Goal: Entertainment & Leisure: Consume media (video, audio)

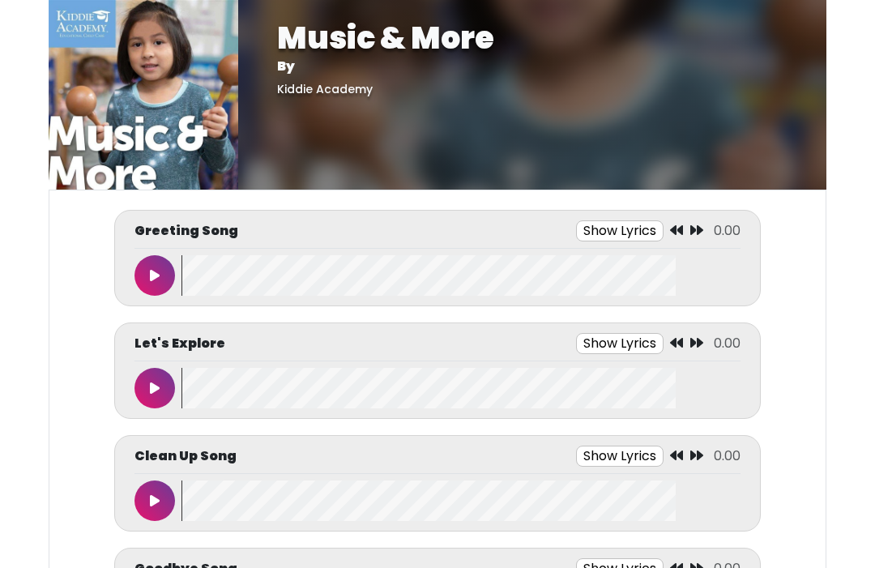
click at [39, 558] on body "Music & More By [GEOGRAPHIC_DATA] Music & More By [GEOGRAPHIC_DATA]" at bounding box center [437, 284] width 875 height 568
click at [160, 273] on button at bounding box center [155, 275] width 41 height 41
click at [598, 229] on button "Show Lyrics" at bounding box center [583, 230] width 88 height 21
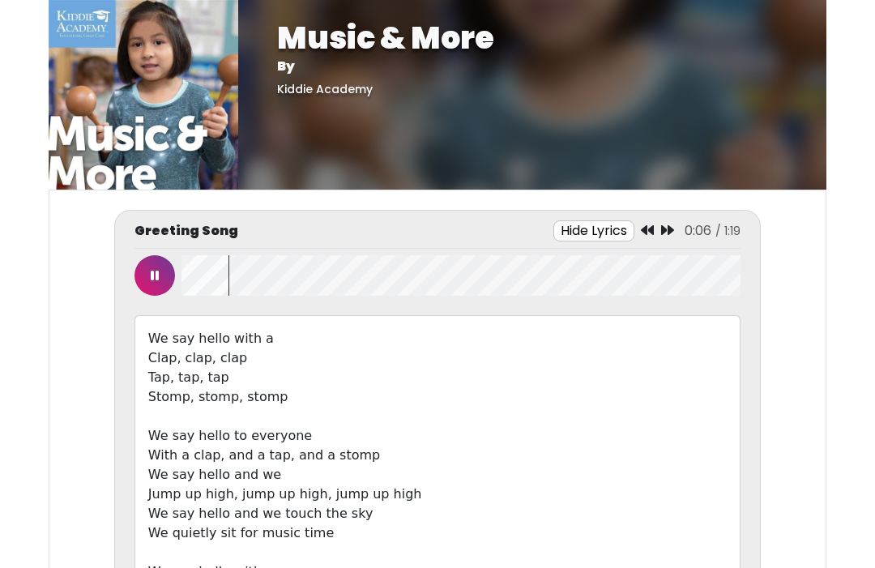
click at [152, 283] on button at bounding box center [155, 275] width 41 height 41
click at [154, 275] on icon at bounding box center [155, 275] width 10 height 13
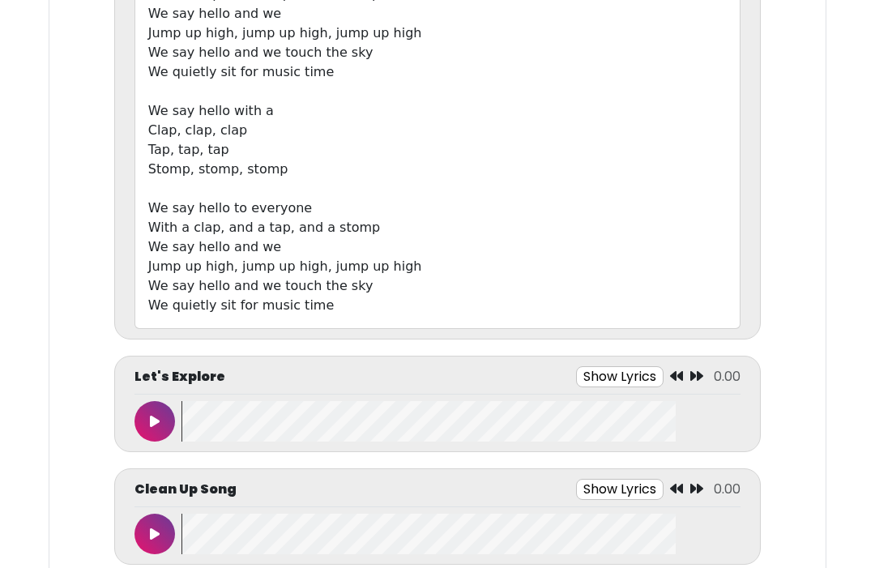
scroll to position [473, 0]
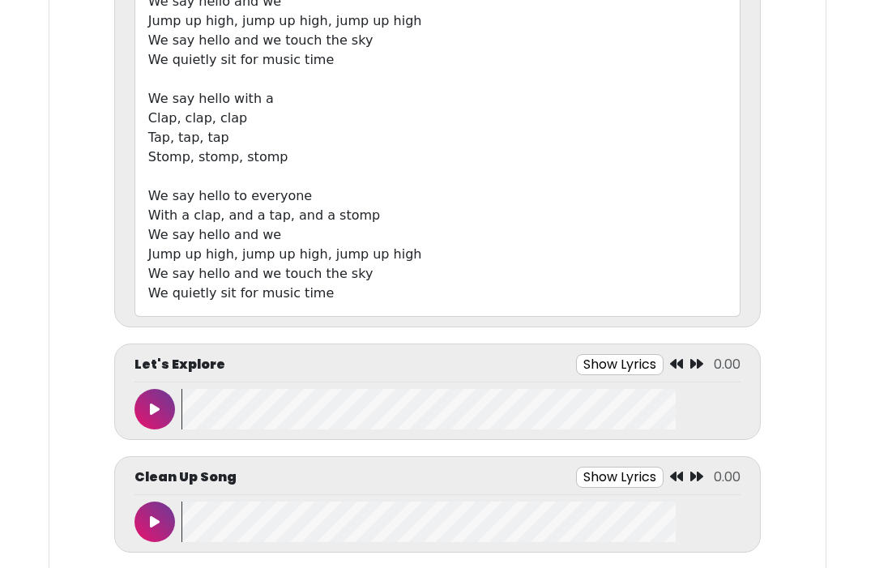
click at [147, 401] on button at bounding box center [155, 409] width 41 height 41
click at [587, 360] on button "Show Lyrics" at bounding box center [583, 364] width 88 height 21
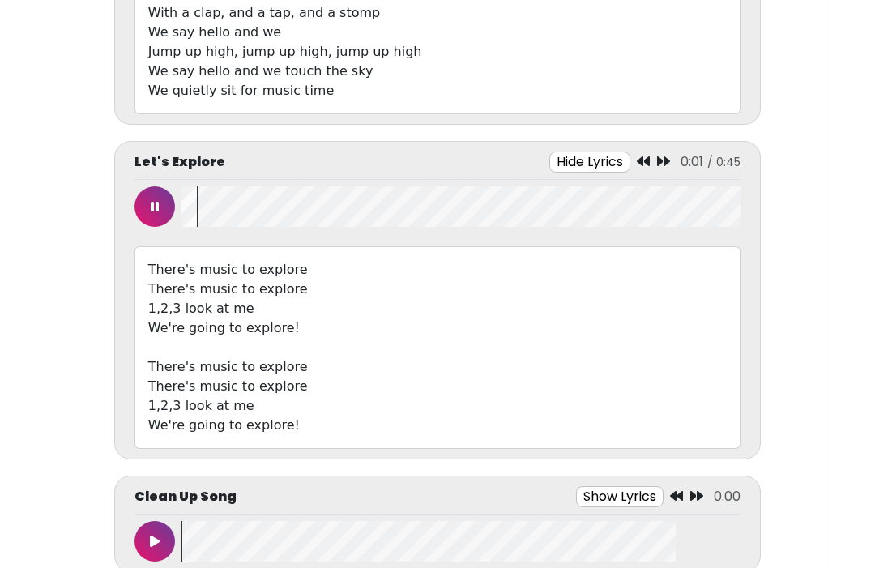
scroll to position [674, 0]
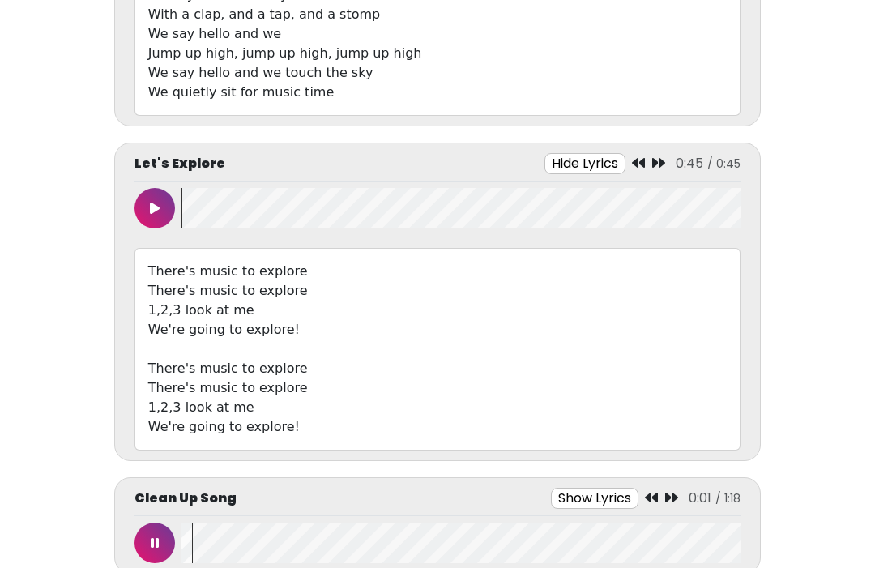
click at [157, 539] on icon at bounding box center [155, 542] width 8 height 13
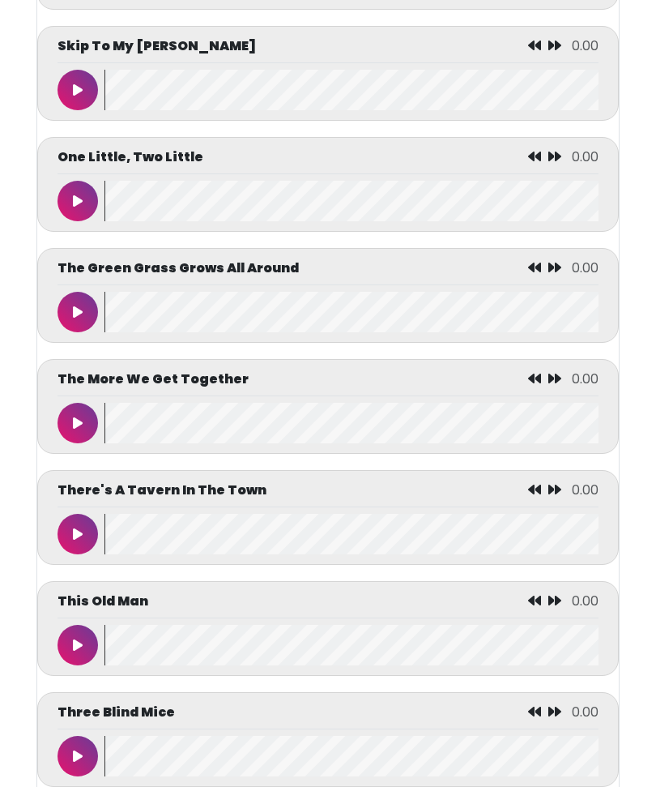
scroll to position [7617, 0]
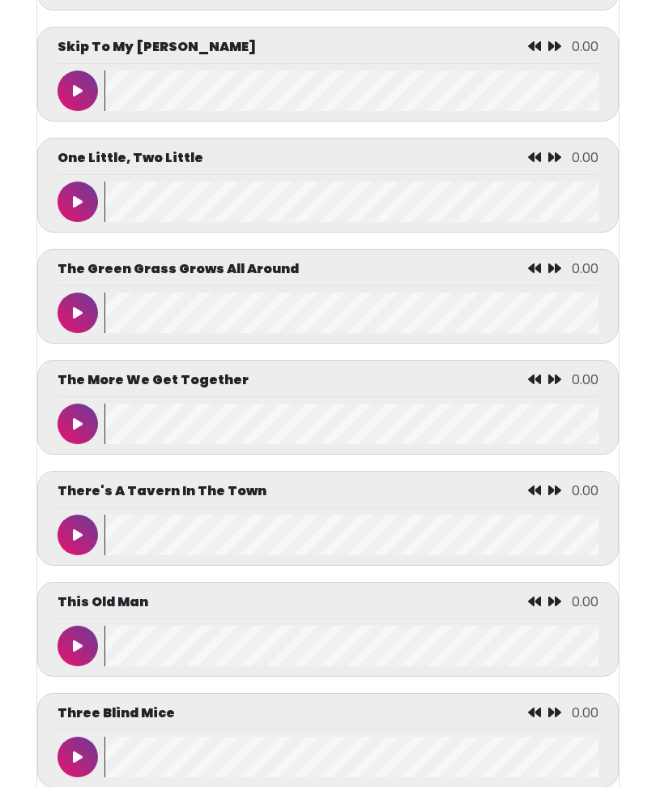
click at [80, 430] on icon at bounding box center [78, 423] width 10 height 13
click at [79, 541] on icon at bounding box center [78, 534] width 8 height 13
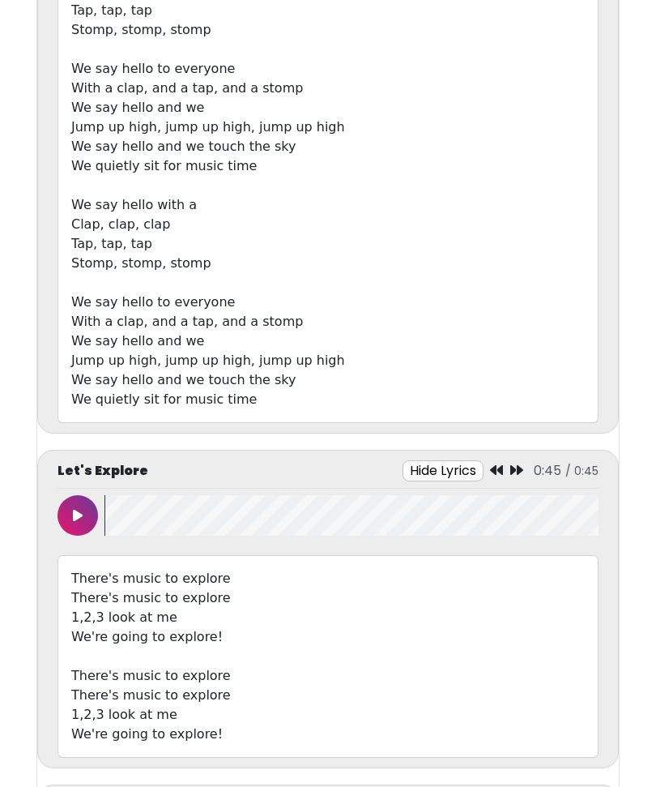
scroll to position [0, 0]
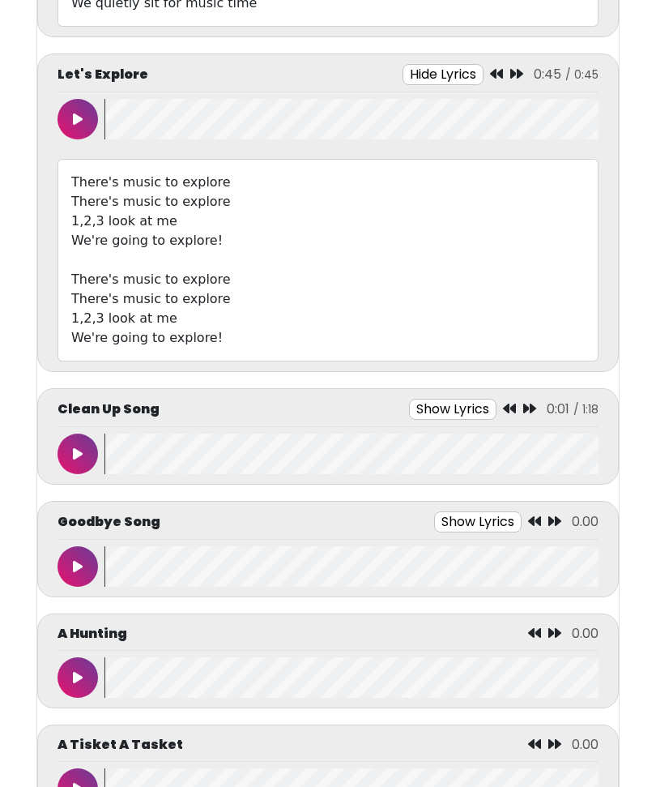
click at [79, 451] on icon at bounding box center [78, 454] width 10 height 13
click at [461, 408] on button "Show Lyrics" at bounding box center [449, 409] width 88 height 21
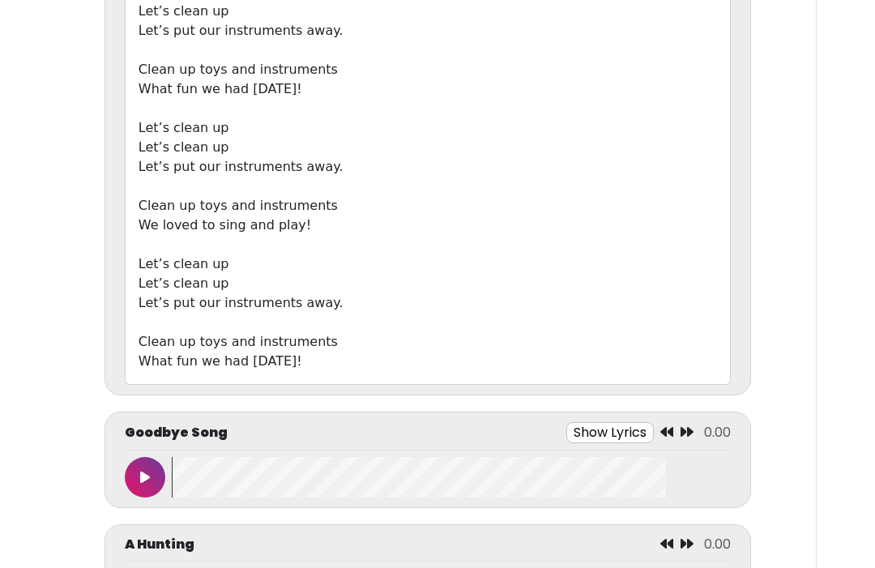
scroll to position [0, 10]
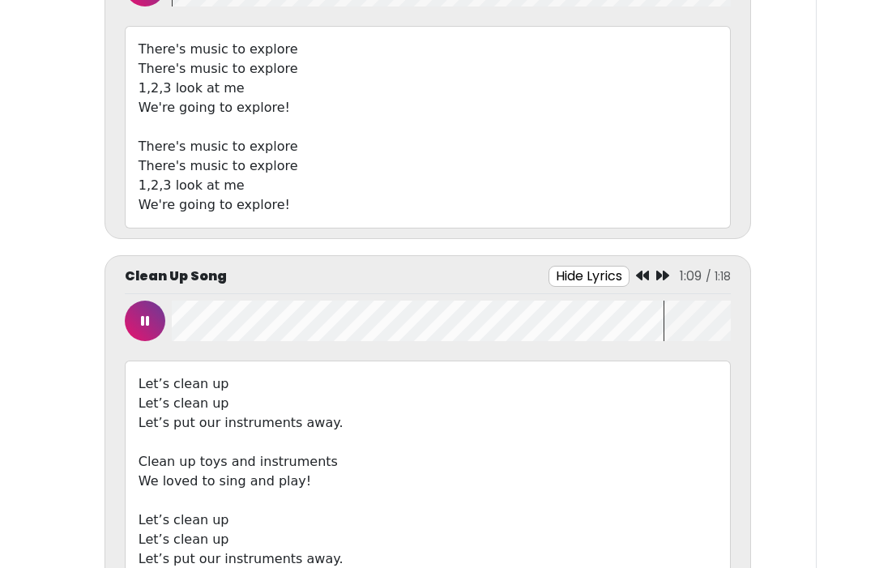
click at [145, 325] on icon at bounding box center [145, 320] width 8 height 13
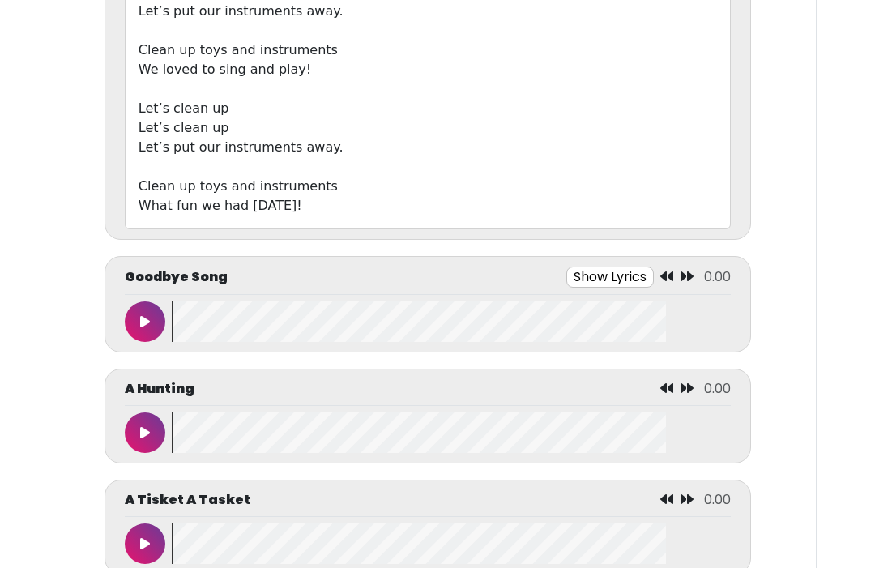
scroll to position [1660, 0]
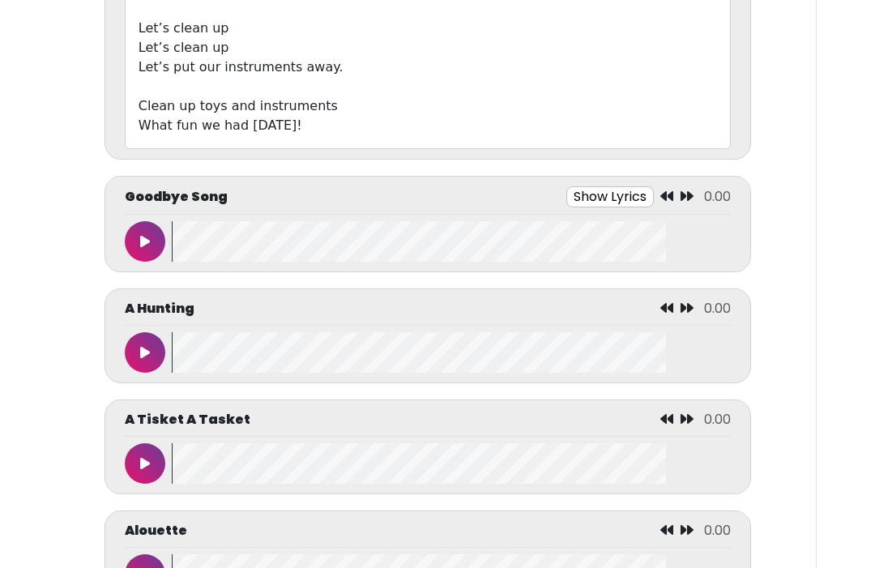
click at [142, 250] on button at bounding box center [145, 241] width 41 height 41
click at [587, 207] on button "Show Lyrics" at bounding box center [573, 196] width 88 height 21
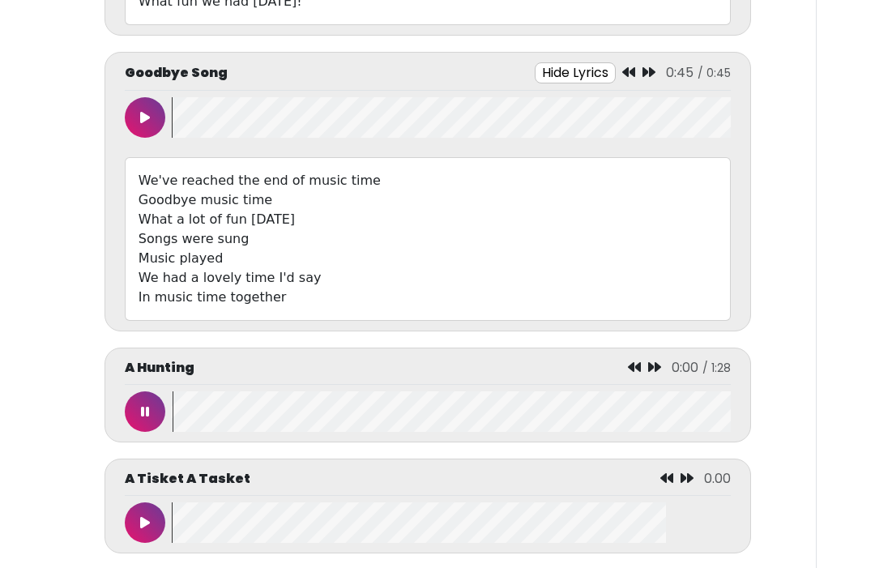
scroll to position [1784, 0]
click at [141, 416] on icon at bounding box center [145, 412] width 8 height 13
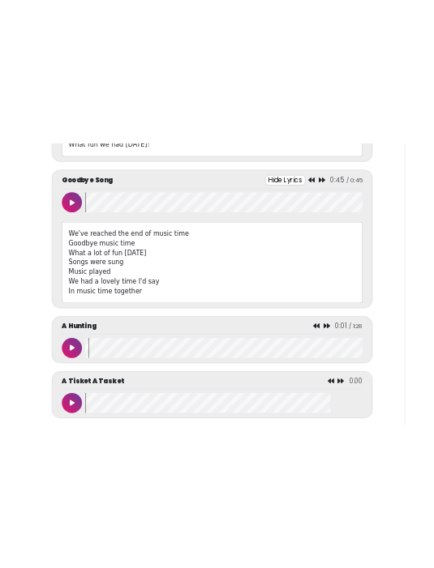
scroll to position [1722, 0]
